Goal: Navigation & Orientation: Find specific page/section

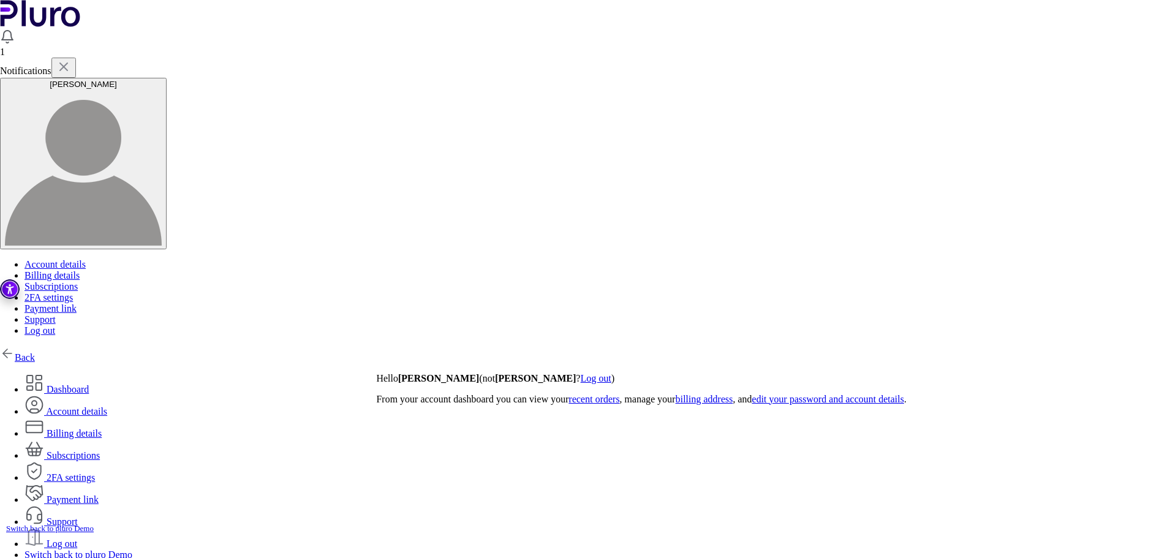
click at [35, 352] on link "Back" at bounding box center [17, 357] width 35 height 10
